Goal: Information Seeking & Learning: Learn about a topic

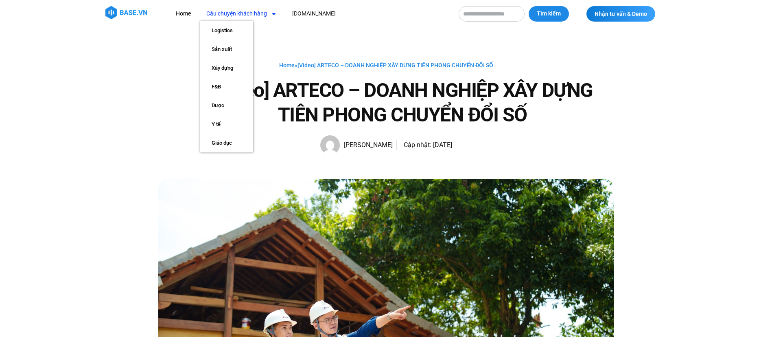
click at [241, 14] on link "Câu chuyện khách hàng" at bounding box center [241, 13] width 83 height 15
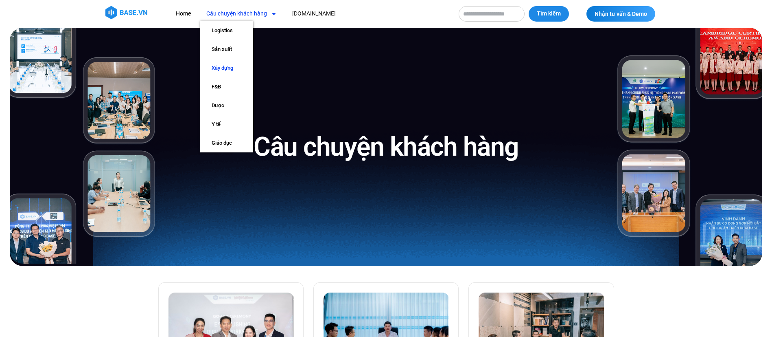
click at [224, 69] on link "Xây dựng" at bounding box center [226, 68] width 53 height 19
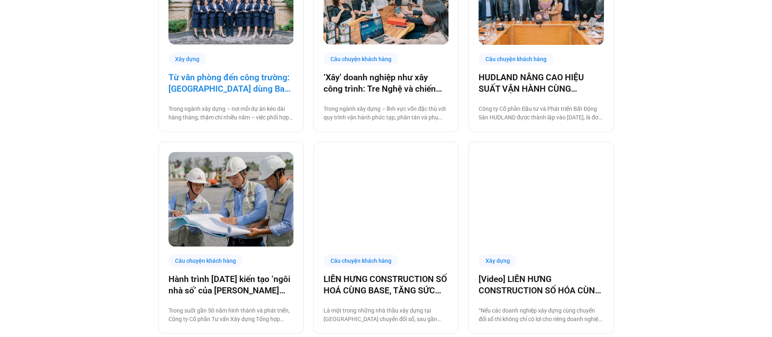
scroll to position [342, 0]
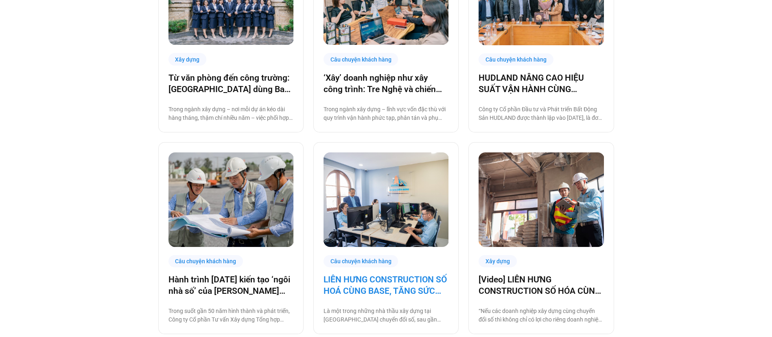
click at [373, 285] on link "LIÊN HƯNG CONSTRUCTION SỐ HOÁ CÙNG BASE, TĂNG SỨC MẠNH NỘI TẠI KHAI PHÁ THỊ TRƯ…" at bounding box center [386, 285] width 125 height 23
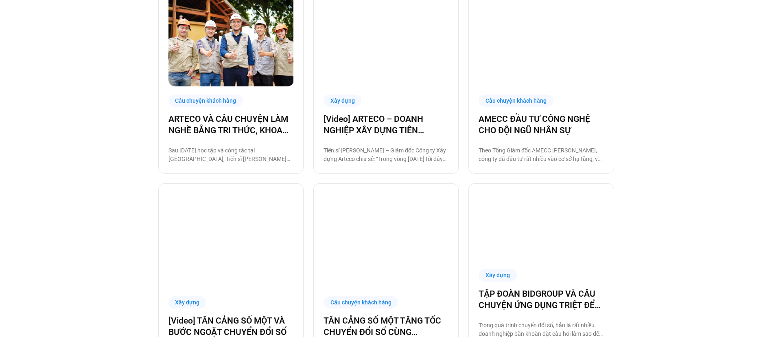
scroll to position [706, 0]
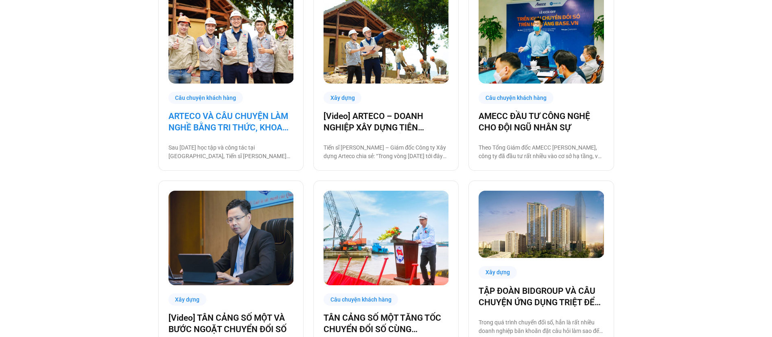
click at [250, 124] on link "ARTECO VÀ CÂU CHUYỆN LÀM NGHỀ BẰNG TRI THỨC, KHOA HỌC VÀ CÔNG NGHỆ" at bounding box center [231, 121] width 125 height 23
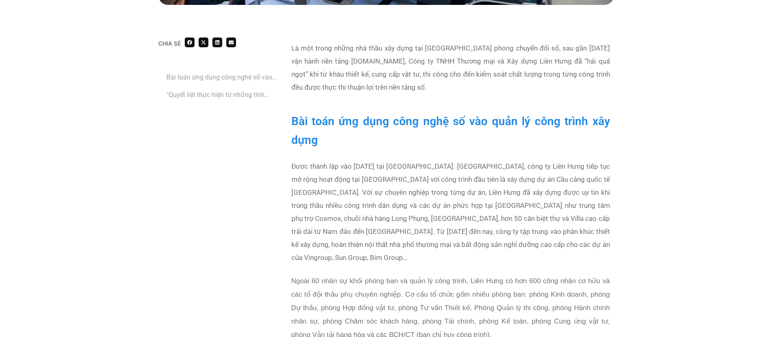
scroll to position [505, 0]
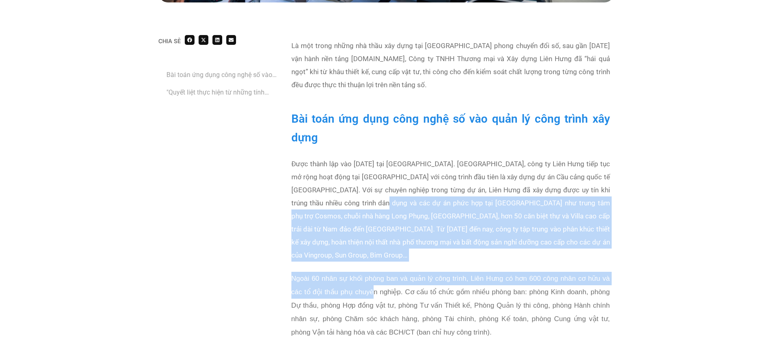
drag, startPoint x: 0, startPoint y: 0, endPoint x: 361, endPoint y: 199, distance: 412.2
click at [361, 199] on div "Được thành lập vào năm 2016 tại TP. Hồ Chí Minh, công ty Liên Hưng tiếp tục mở …" at bounding box center [451, 278] width 319 height 242
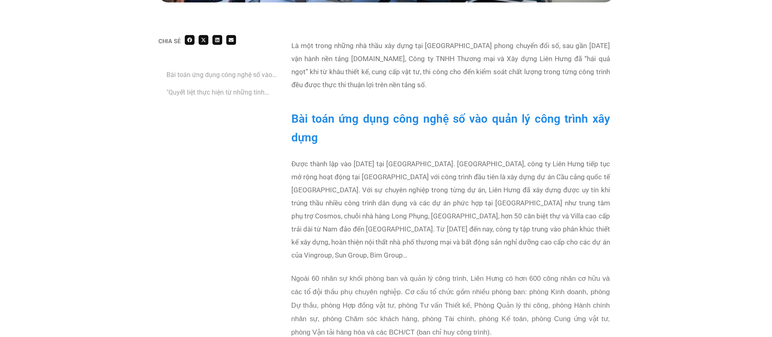
click at [351, 192] on p "Được thành lập vào năm 2016 tại TP. Hồ Chí Minh, công ty Liên Hưng tiếp tục mở …" at bounding box center [451, 209] width 319 height 104
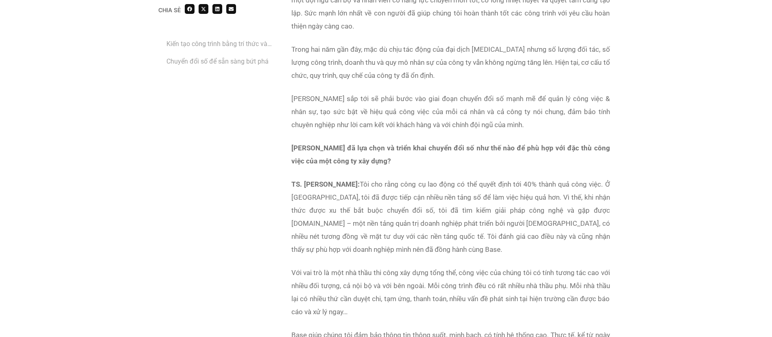
scroll to position [1546, 0]
click at [375, 265] on p "Với vai trò là một nhà thầu thi công xây dựng tổng thể, công việc của chúng tôi…" at bounding box center [451, 291] width 319 height 52
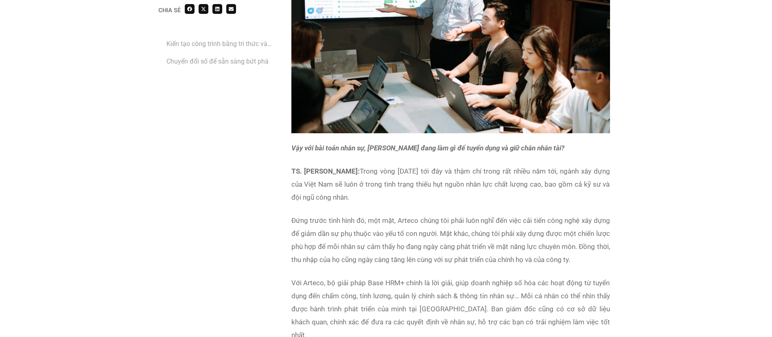
scroll to position [2003, 0]
